Goal: Task Accomplishment & Management: Manage account settings

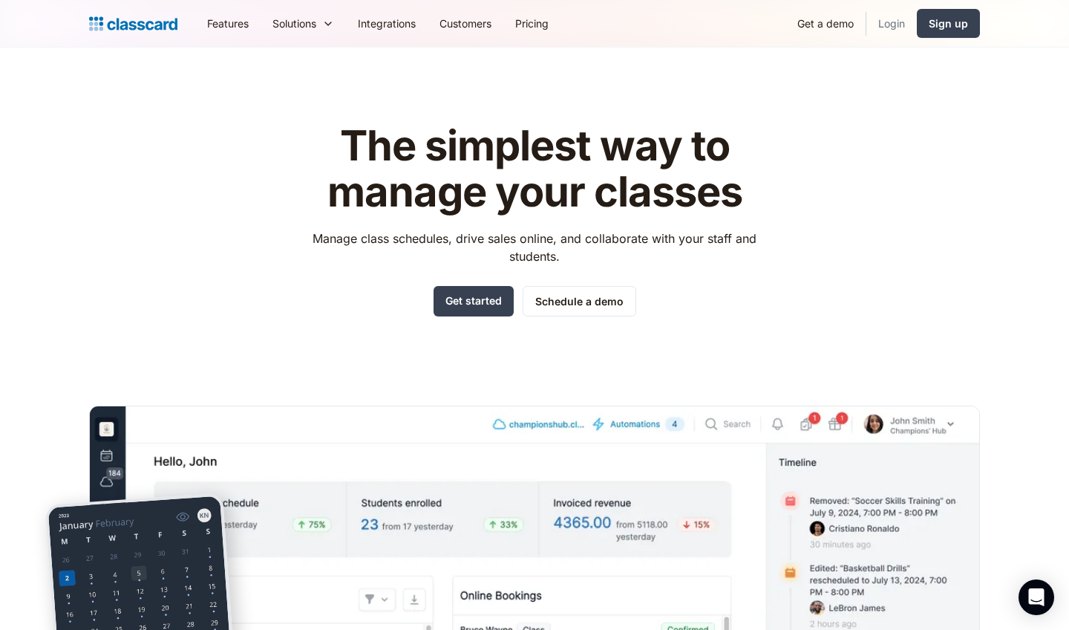
click at [889, 25] on link "Login" at bounding box center [891, 23] width 50 height 33
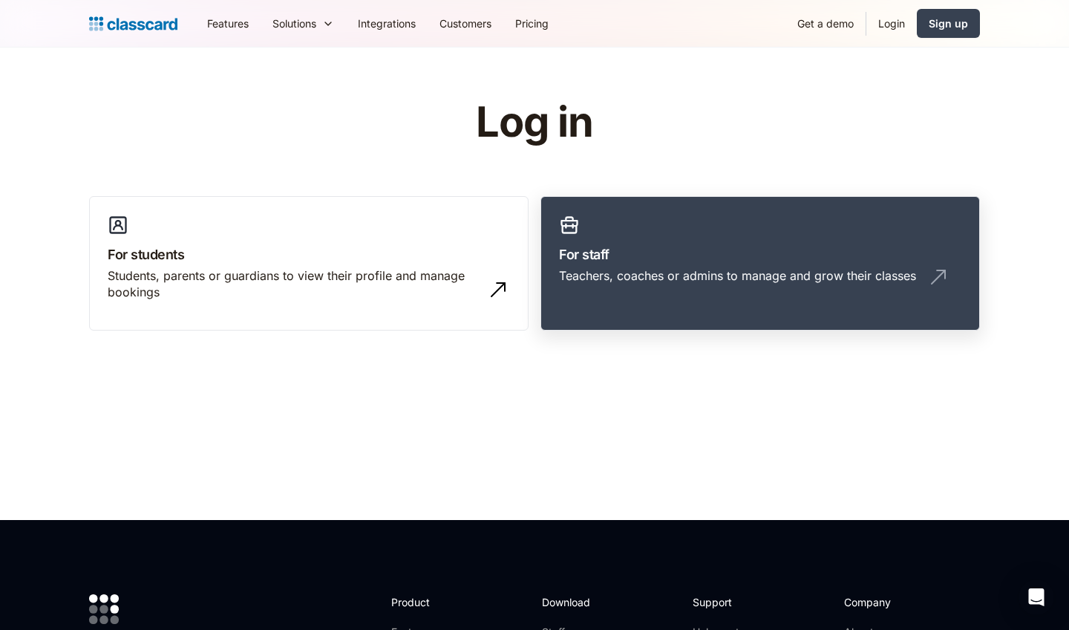
click at [942, 288] on div "Teachers, coaches or admins to manage and grow their classes" at bounding box center [760, 281] width 402 height 28
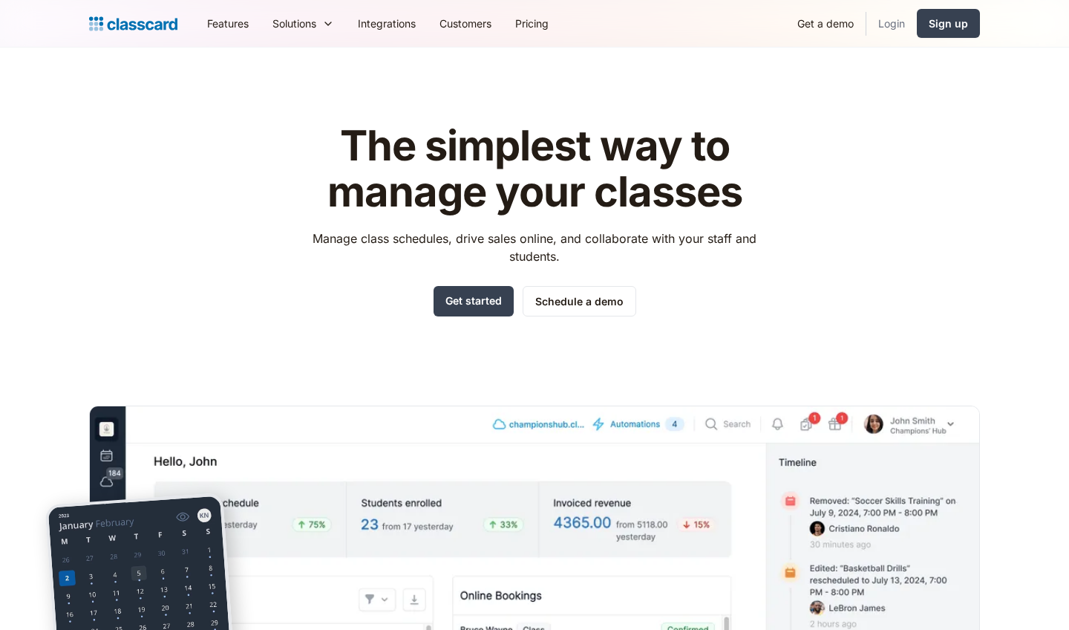
click at [613, 29] on link "Login" at bounding box center [891, 23] width 50 height 33
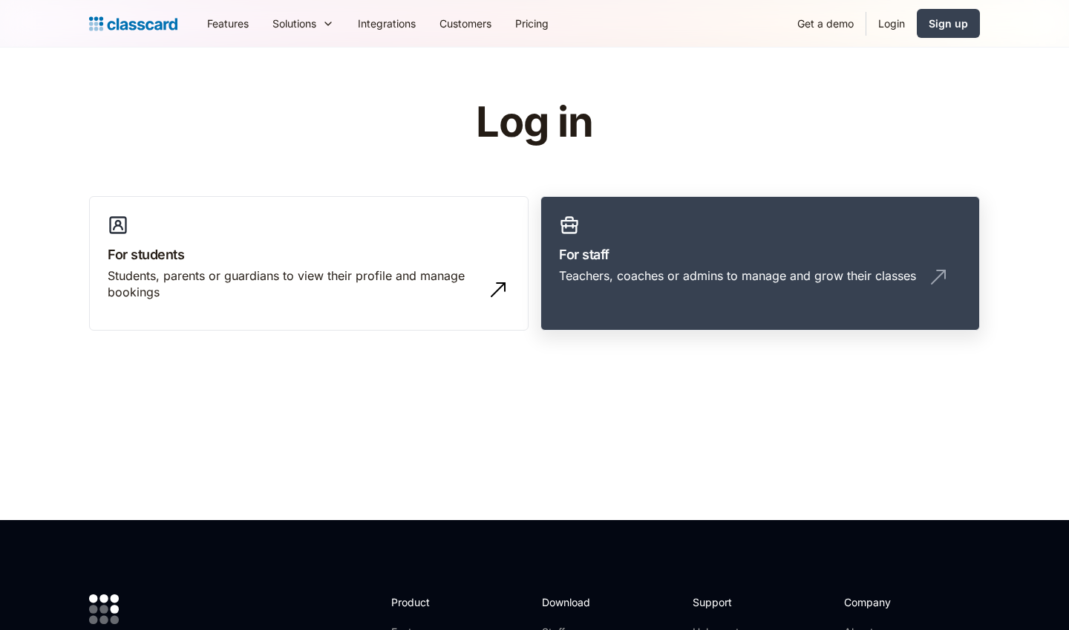
click at [934, 271] on img at bounding box center [938, 277] width 24 height 24
